Goal: Information Seeking & Learning: Learn about a topic

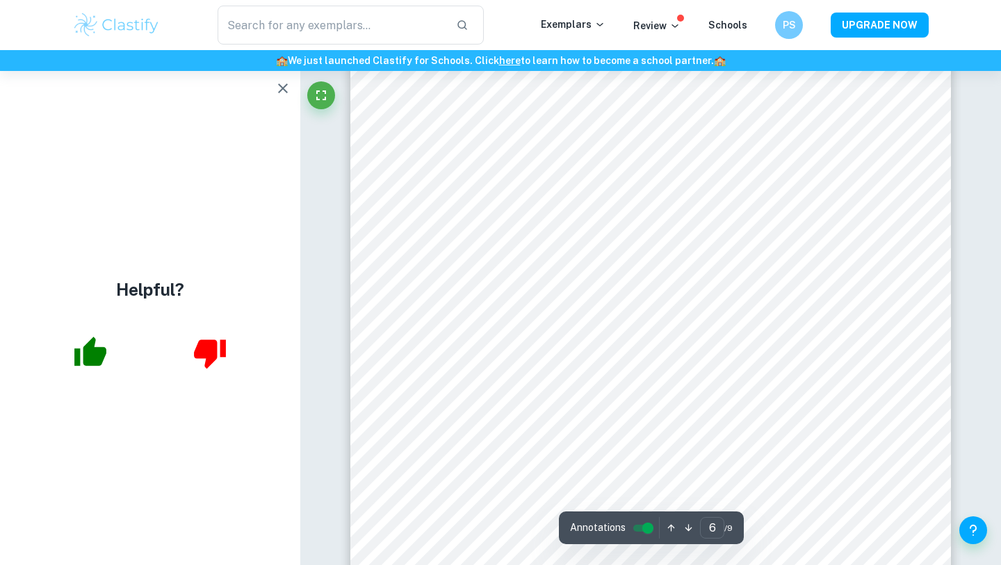
scroll to position [4146, 0]
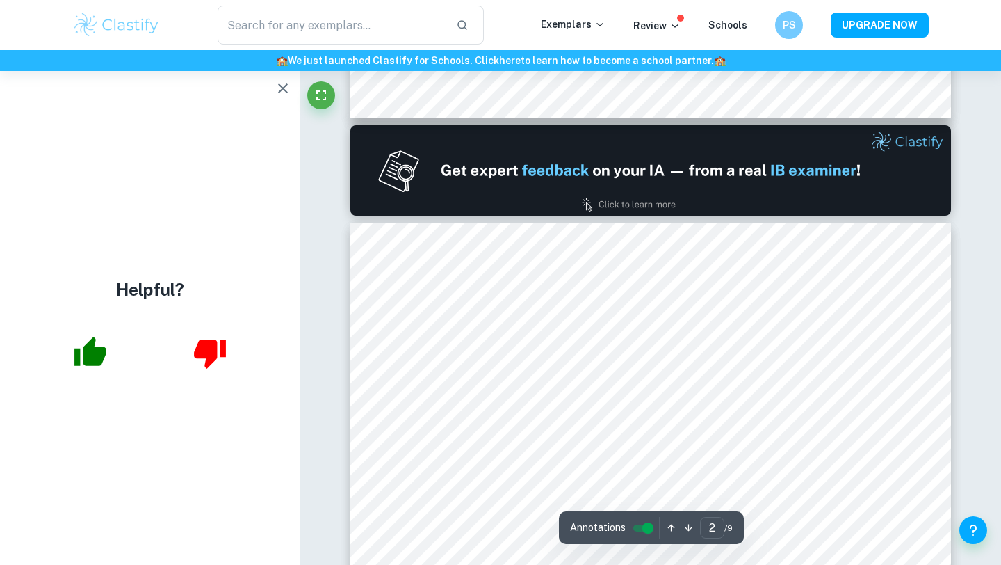
type input "1"
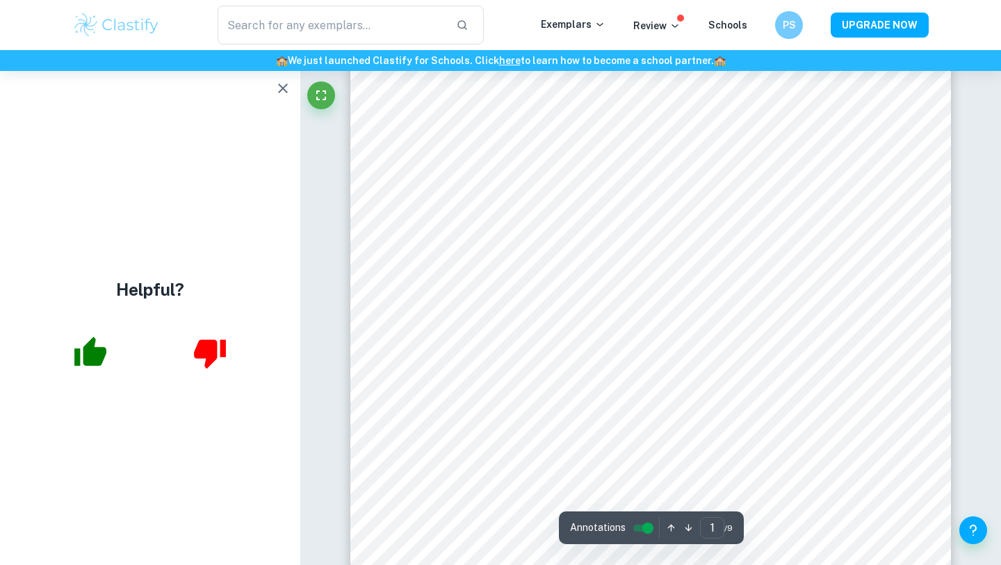
scroll to position [354, 0]
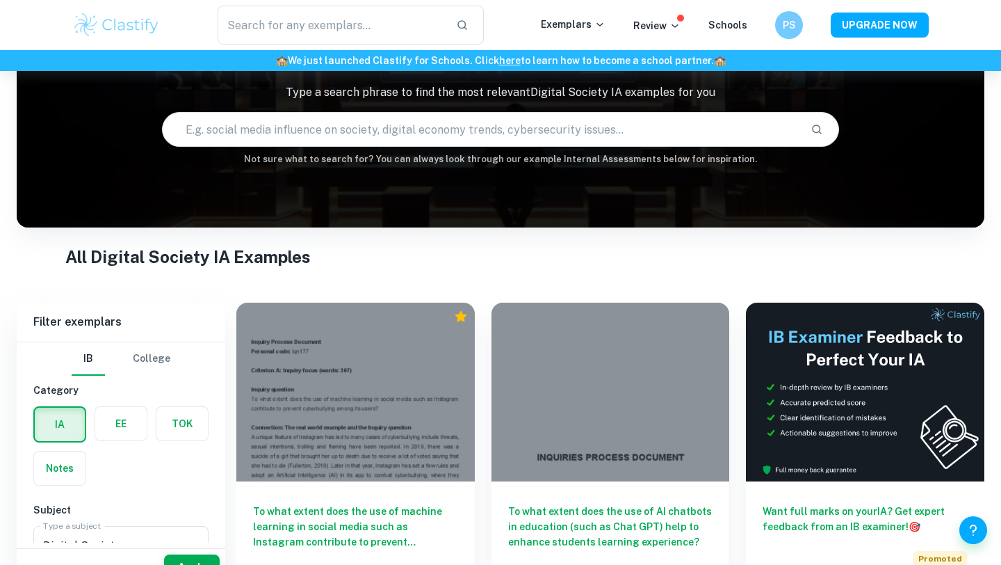
scroll to position [140, 0]
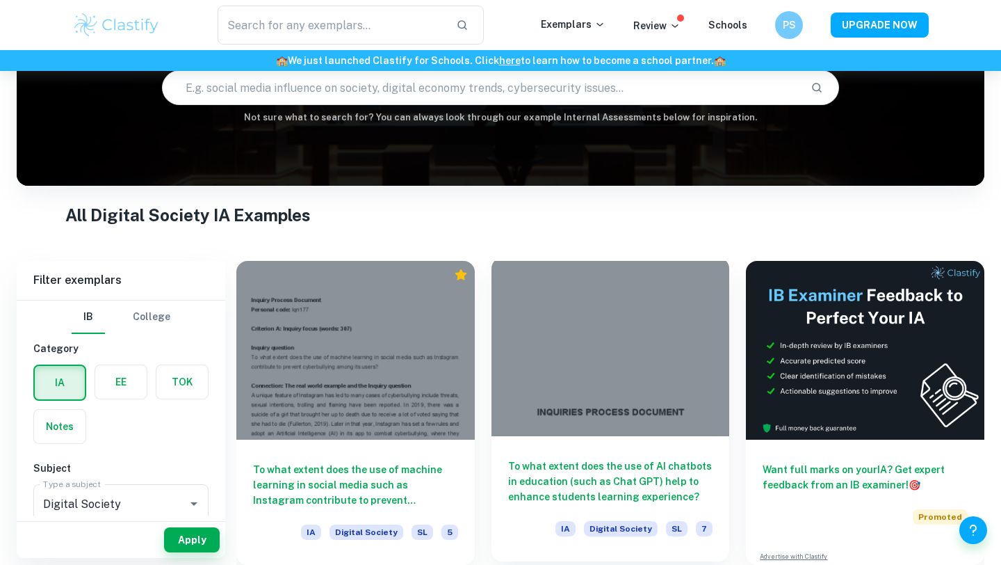
click at [590, 410] on div at bounding box center [611, 346] width 238 height 179
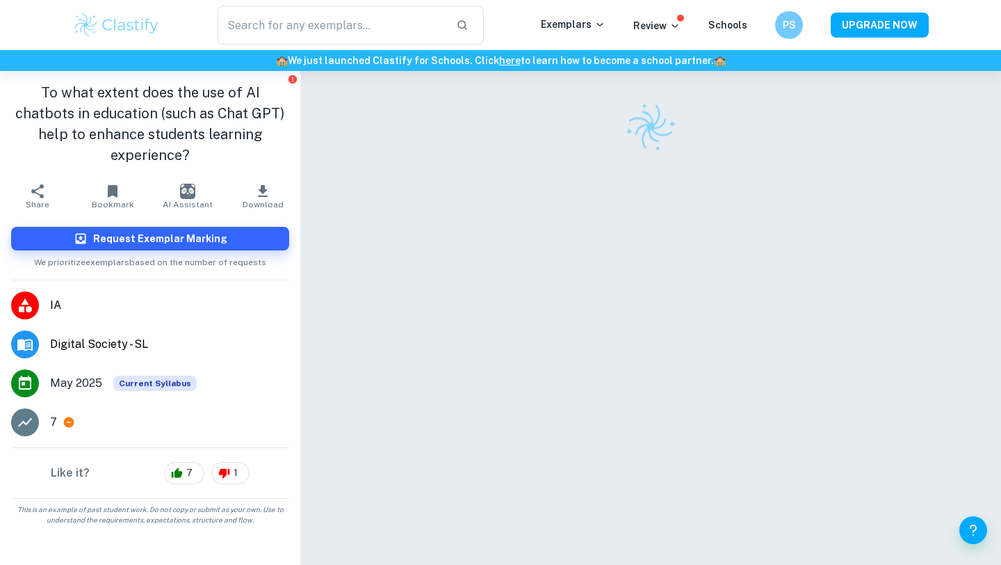
scroll to position [33, 0]
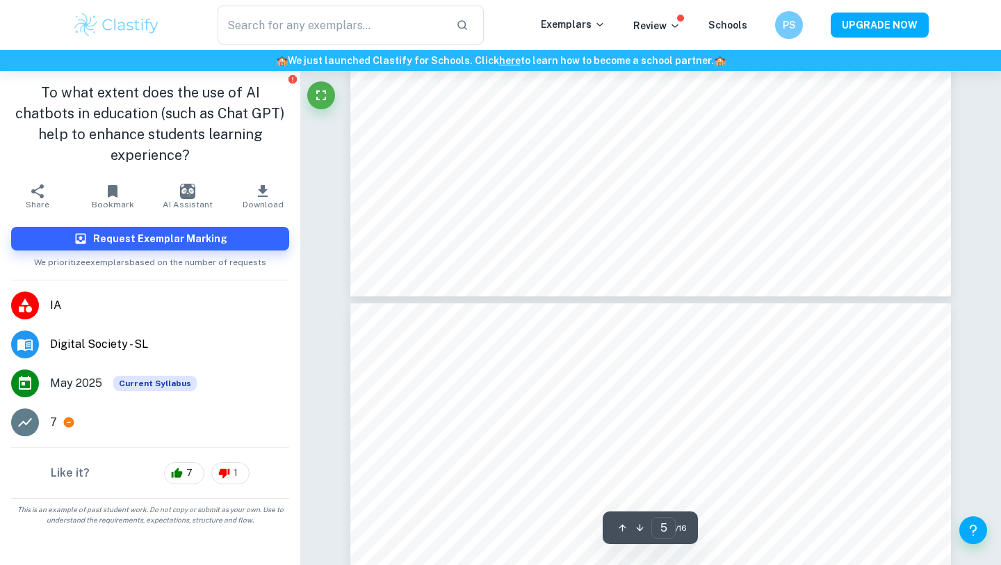
type input "6"
